Goal: Information Seeking & Learning: Check status

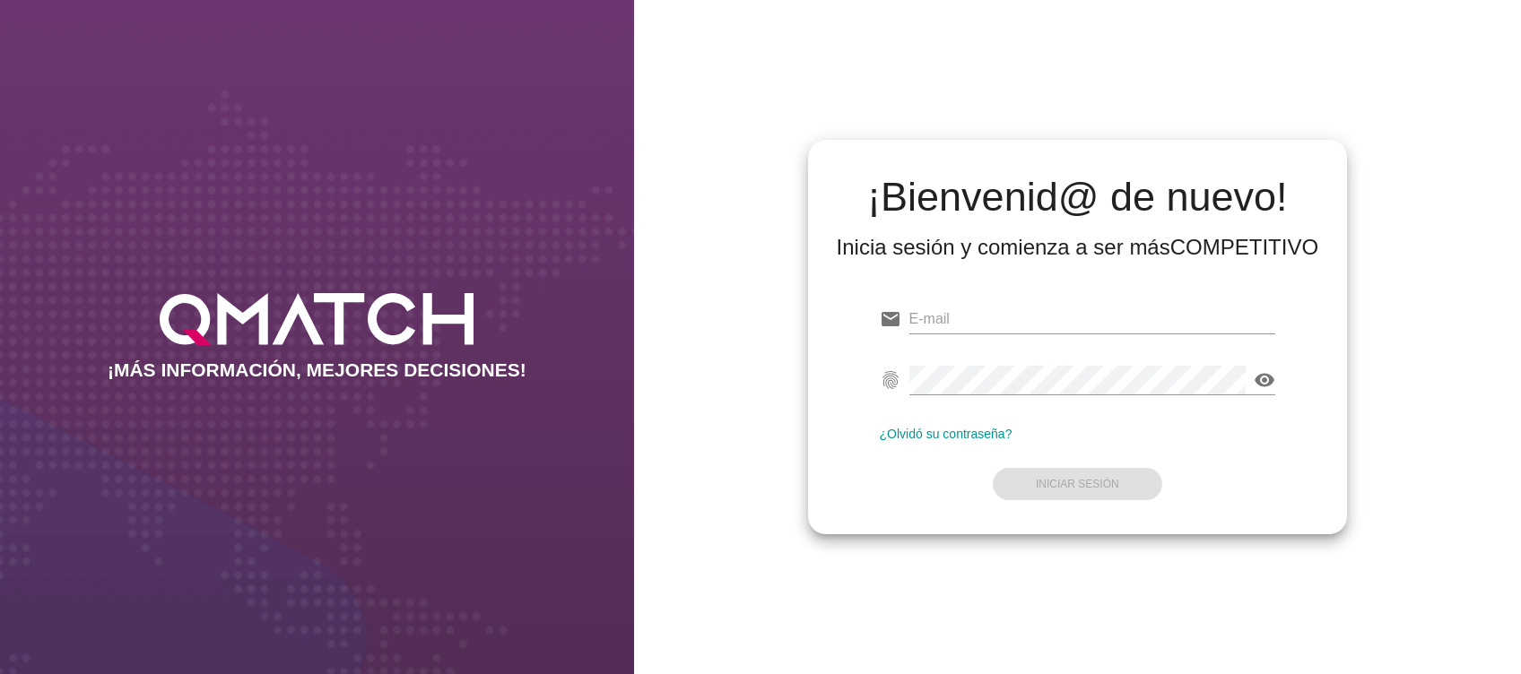
type input "[EMAIL_ADDRESS][DOMAIN_NAME]"
click at [1134, 397] on div "visibility" at bounding box center [1092, 389] width 367 height 47
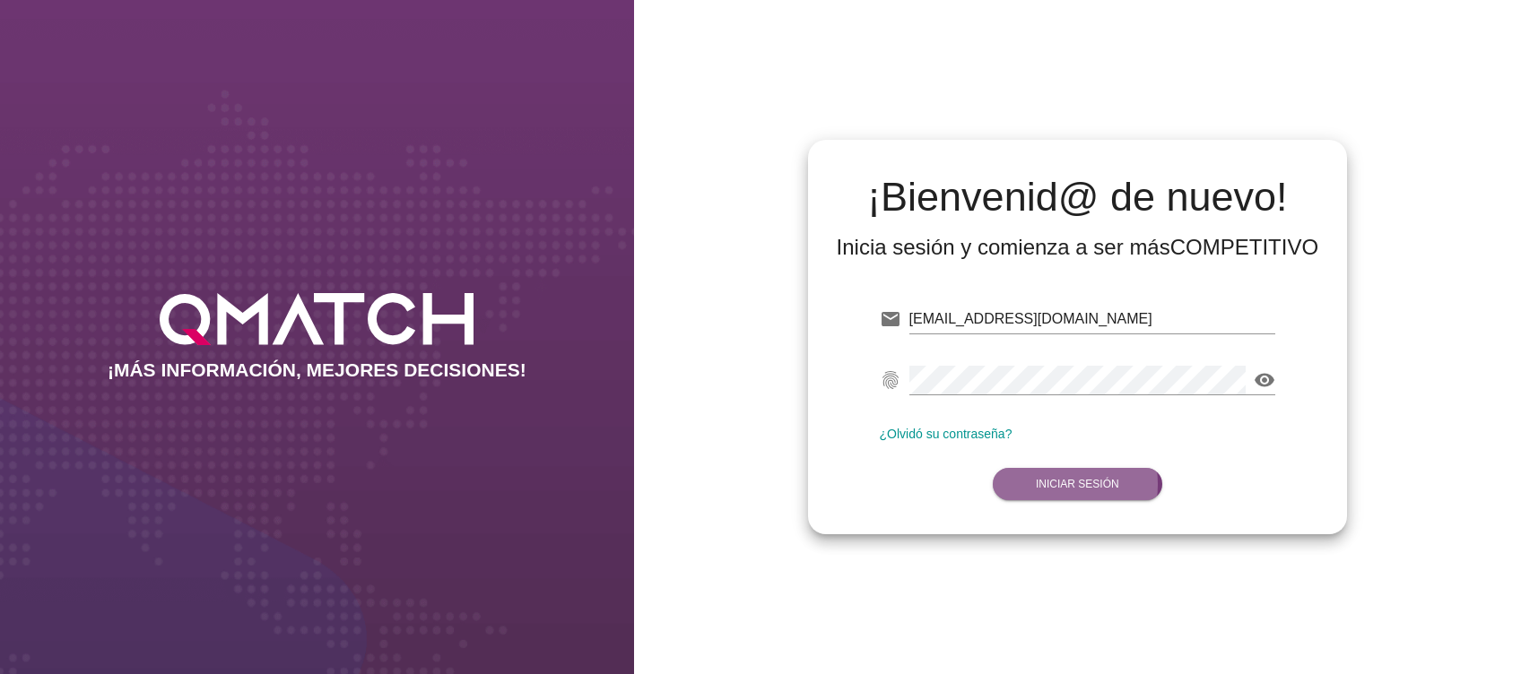
click at [1124, 481] on button "Iniciar Sesión" at bounding box center [1077, 484] width 169 height 32
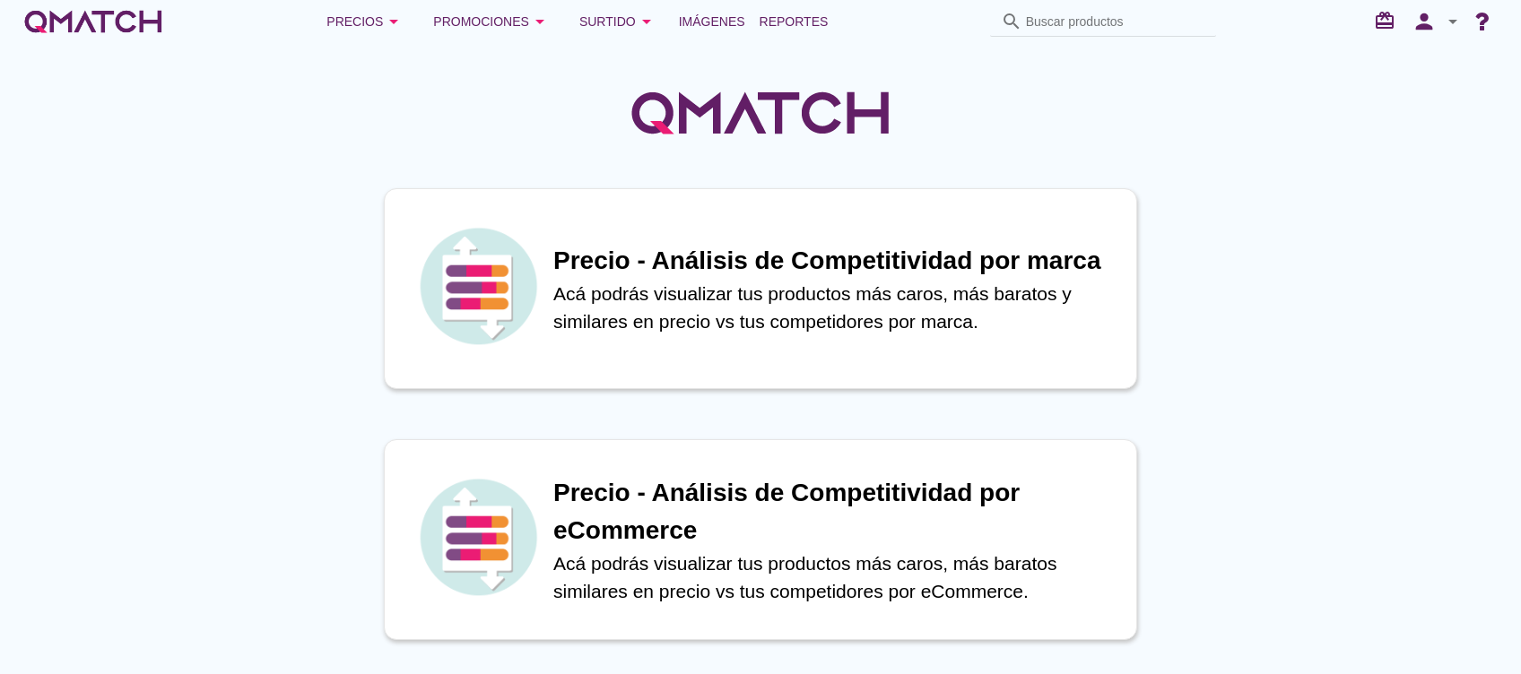
click at [1046, 23] on input "Buscar productos" at bounding box center [1115, 21] width 179 height 29
type input "aspirador nasal infantil"
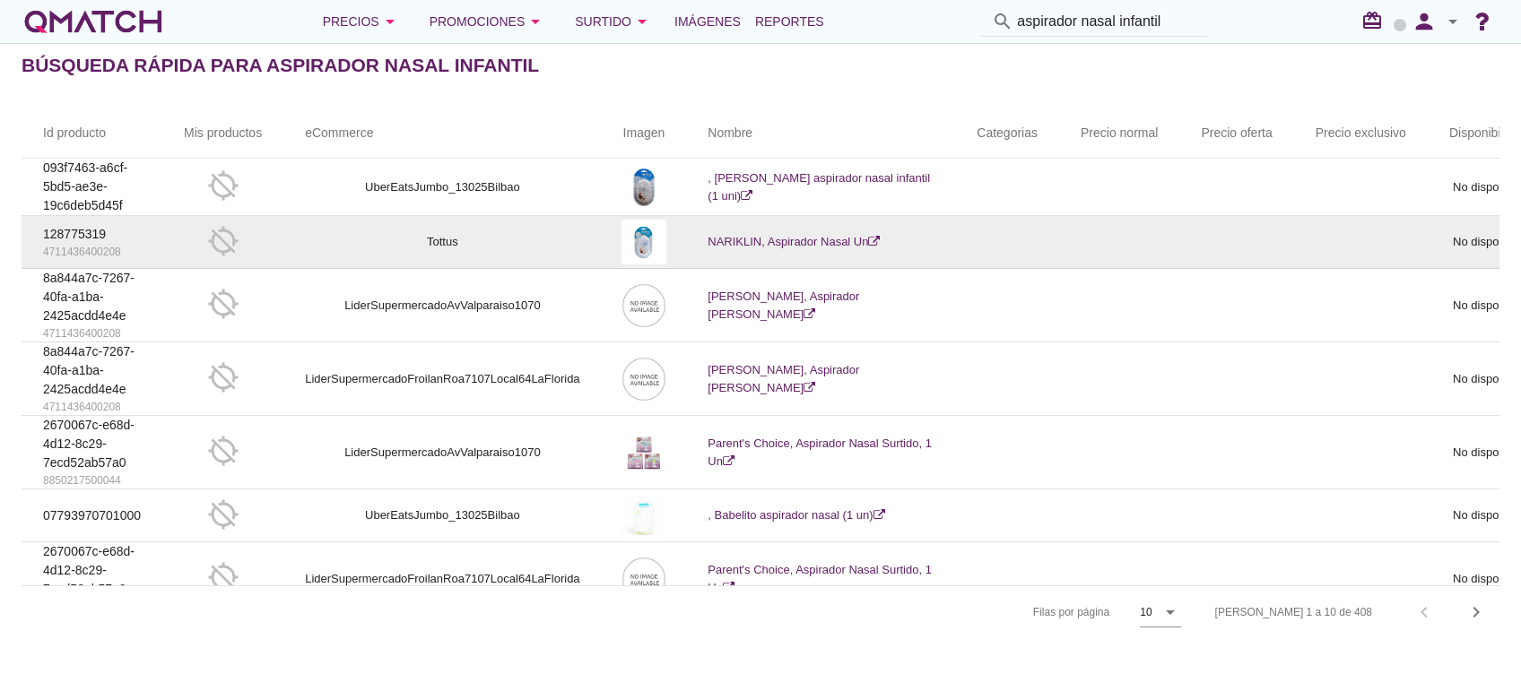
click at [739, 241] on link "NARIKLIN, Aspirador Nasal Un" at bounding box center [793, 241] width 172 height 13
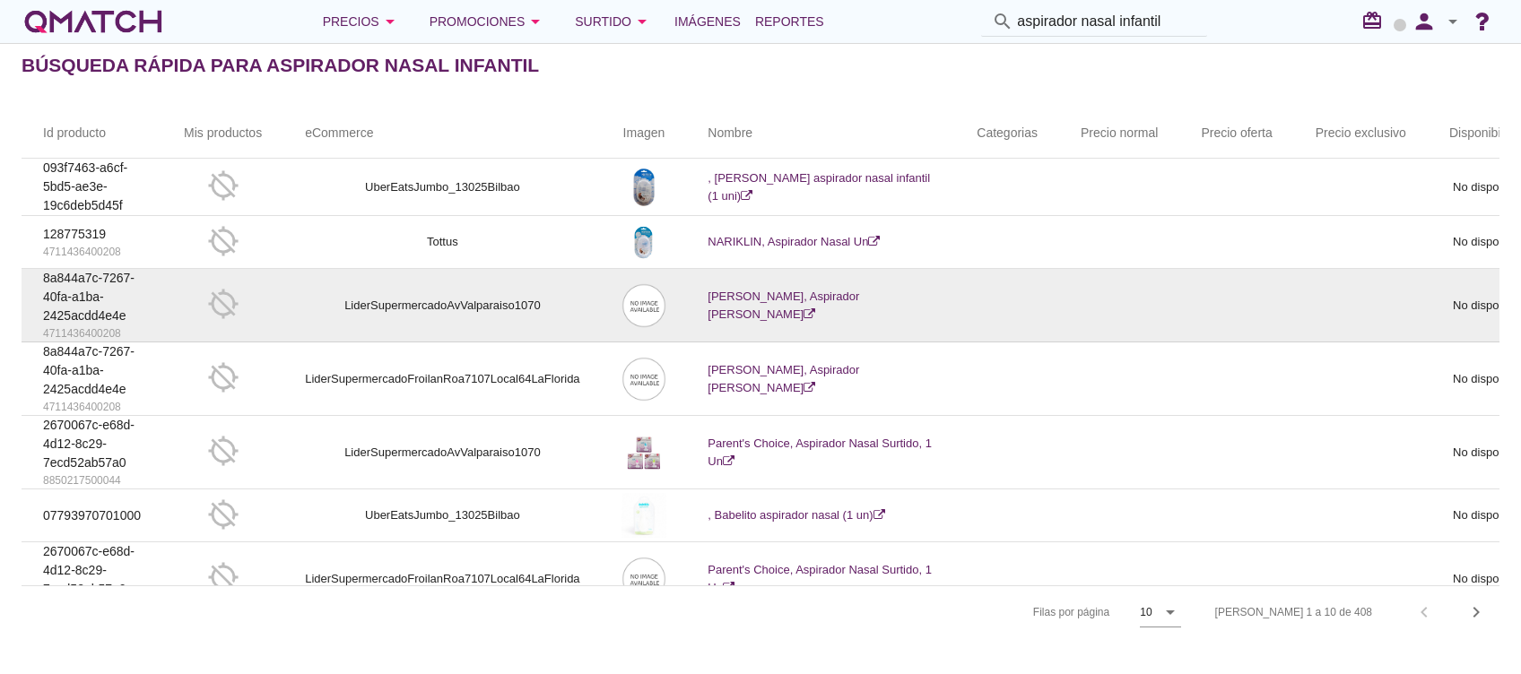
click at [776, 303] on link "[PERSON_NAME], Aspirador [PERSON_NAME]" at bounding box center [783, 305] width 152 height 31
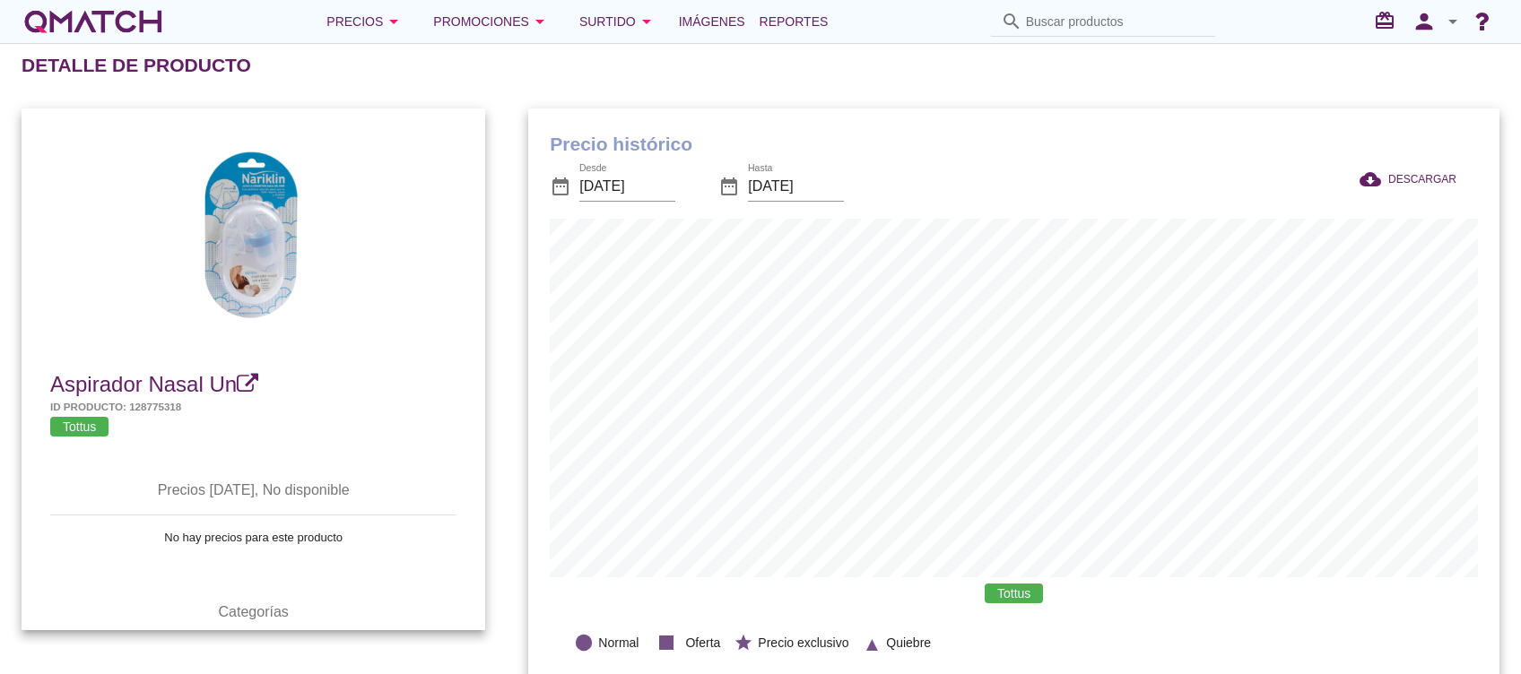
scroll to position [588, 970]
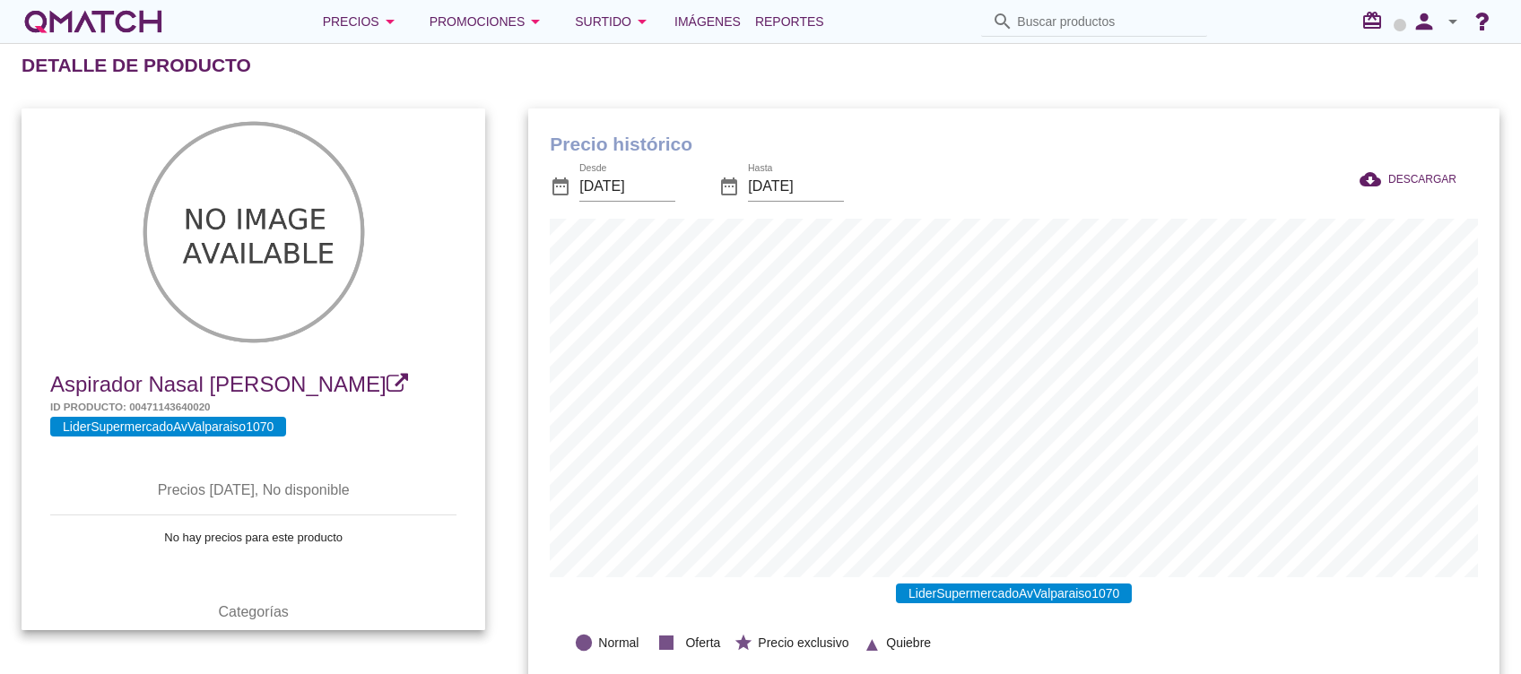
scroll to position [588, 970]
click at [617, 193] on input "2025-09-14" at bounding box center [627, 186] width 96 height 29
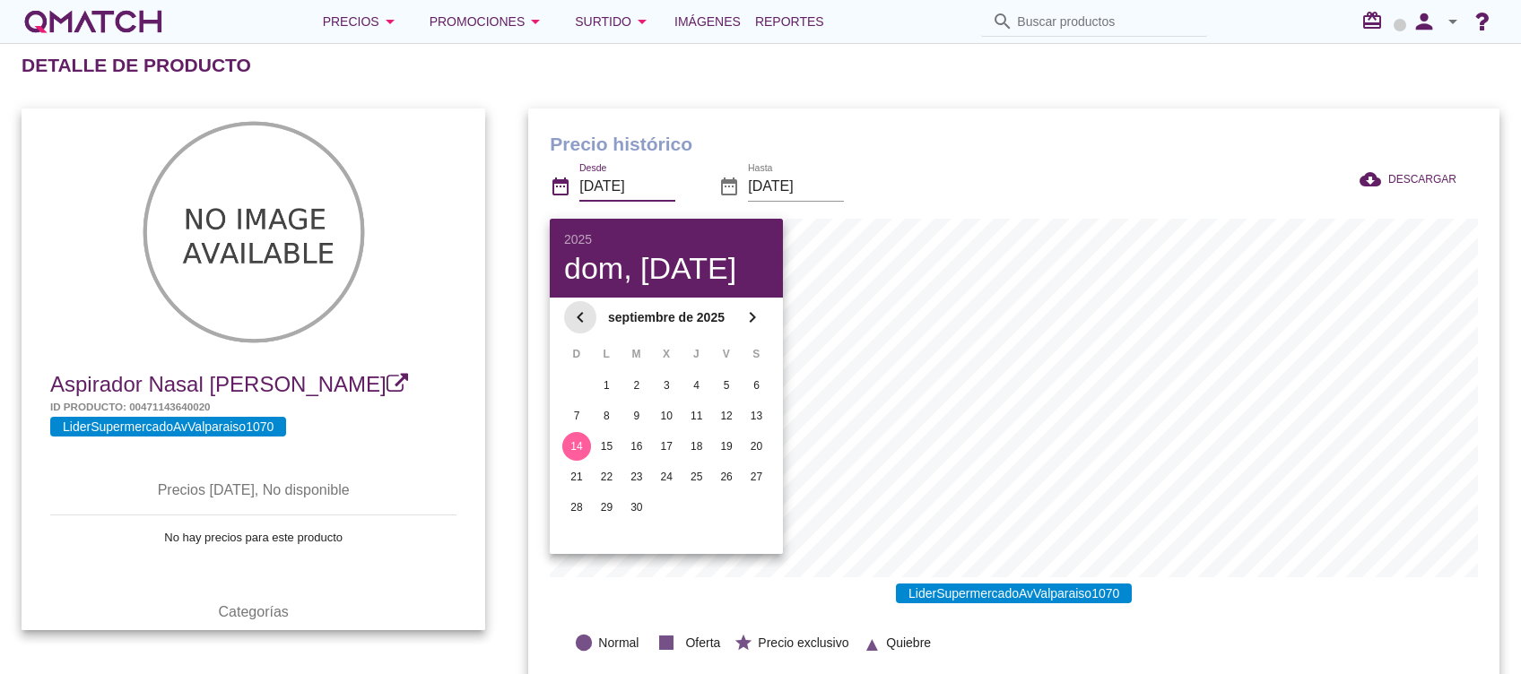
click at [583, 324] on icon "chevron_left" at bounding box center [580, 318] width 22 height 22
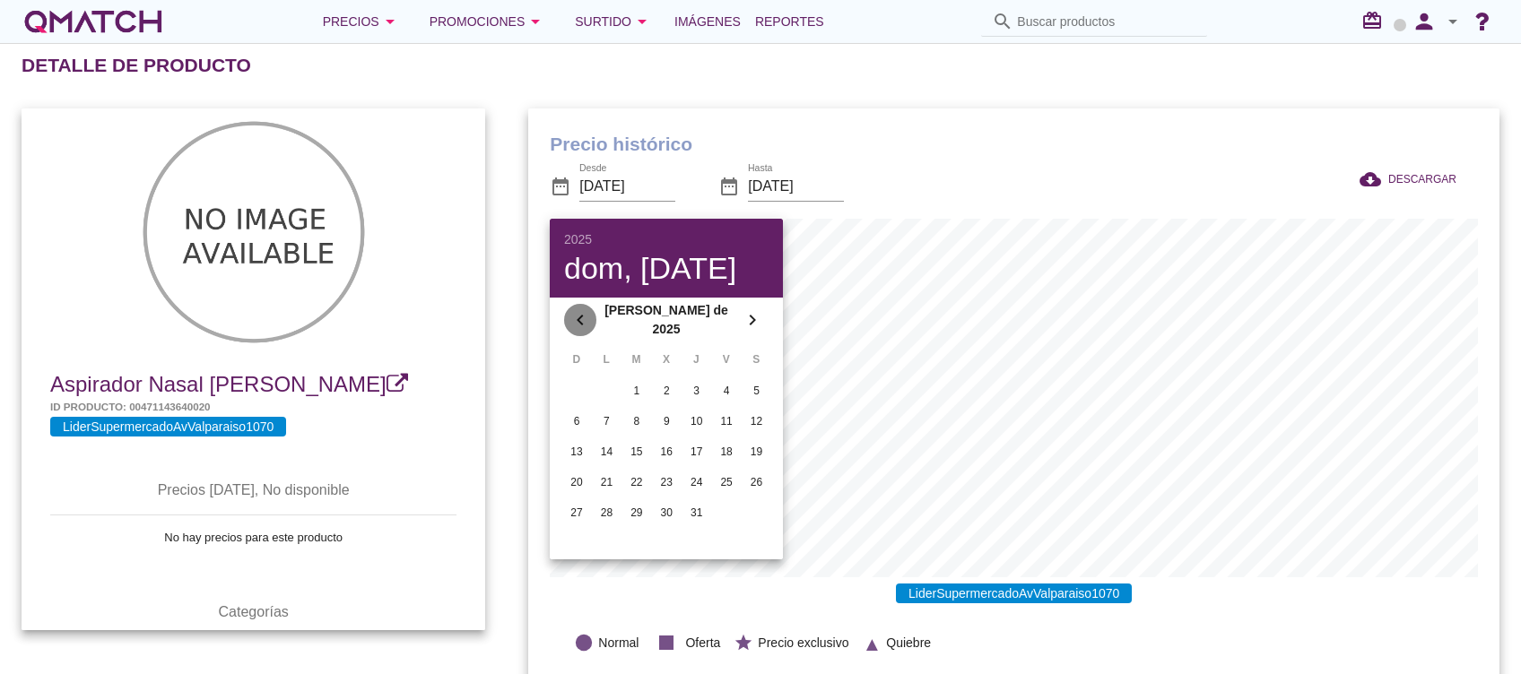
click at [583, 324] on icon "chevron_left" at bounding box center [580, 320] width 22 height 22
click at [577, 420] on div "4" at bounding box center [576, 416] width 29 height 16
type input "2025-05-04"
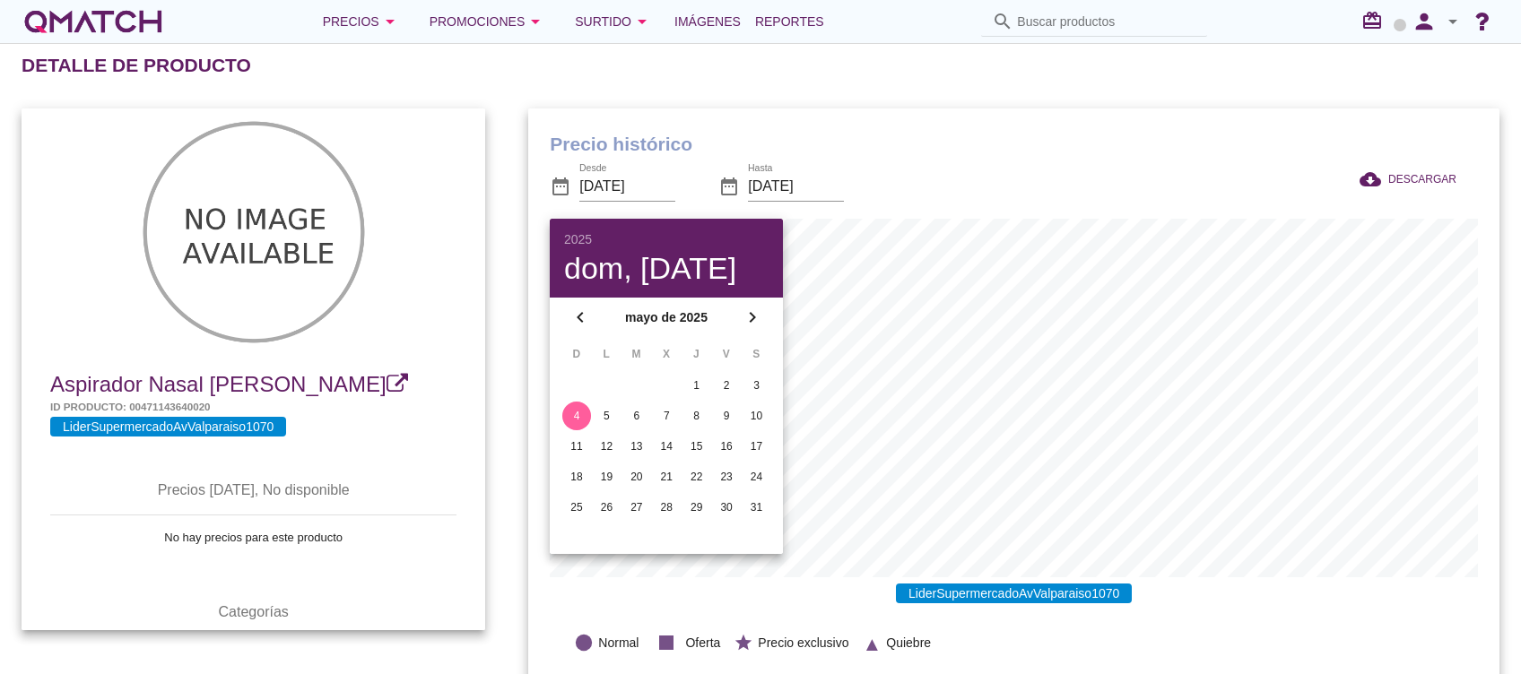
click at [985, 159] on div "date_range Desde 2025-05-04 date_range Hasta 2025-10-14" at bounding box center [820, 188] width 541 height 61
